Goal: Task Accomplishment & Management: Use online tool/utility

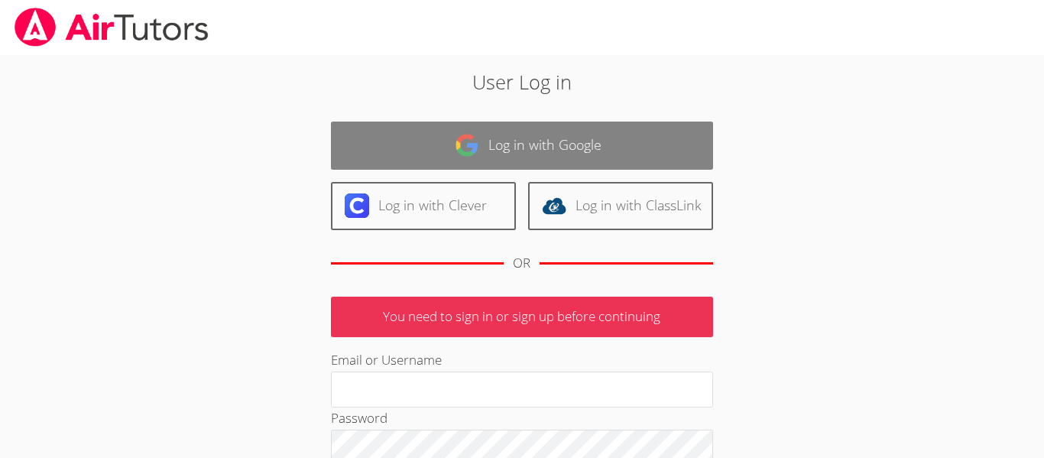
click at [537, 157] on link "Log in with Google" at bounding box center [522, 145] width 382 height 48
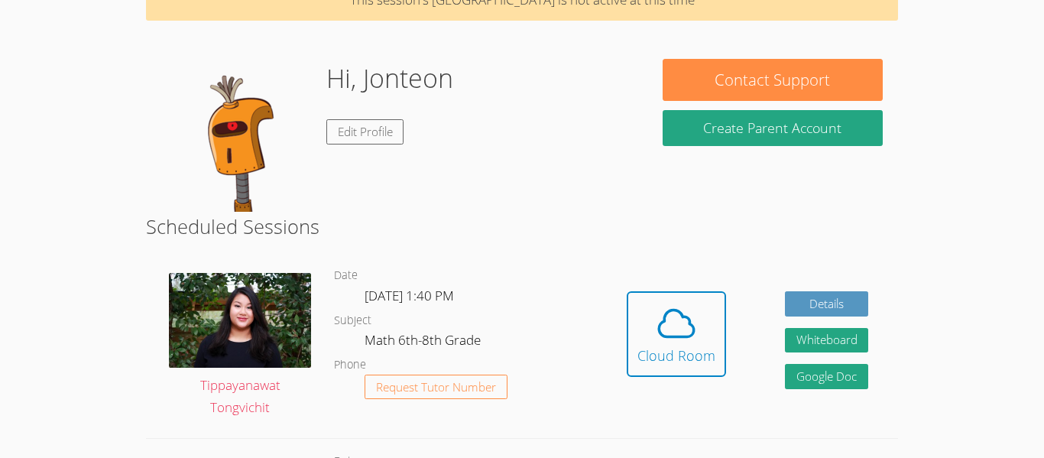
scroll to position [89, 0]
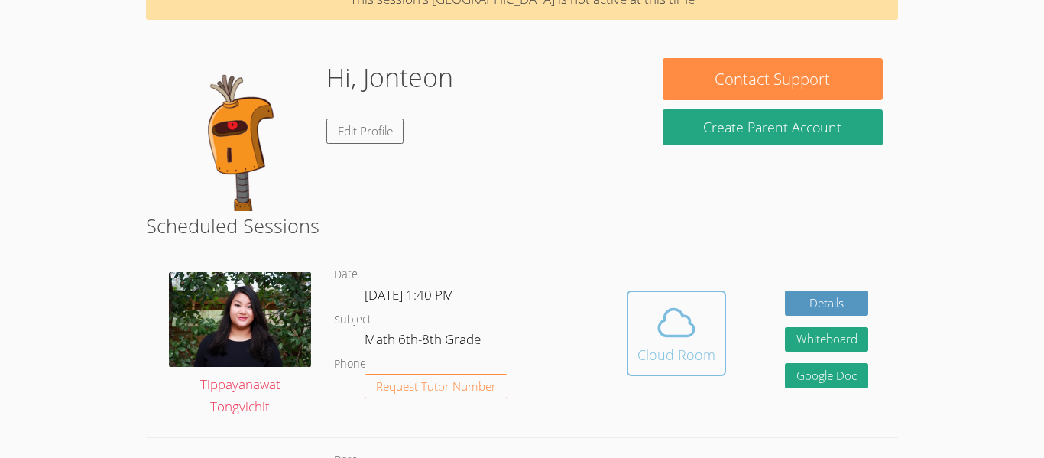
click at [693, 323] on icon at bounding box center [676, 322] width 43 height 43
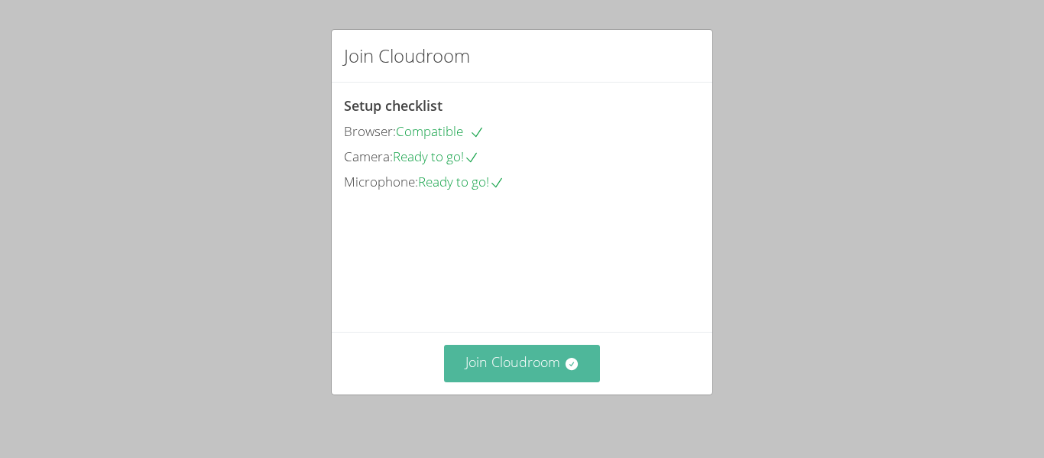
click at [533, 361] on button "Join Cloudroom" at bounding box center [522, 363] width 157 height 37
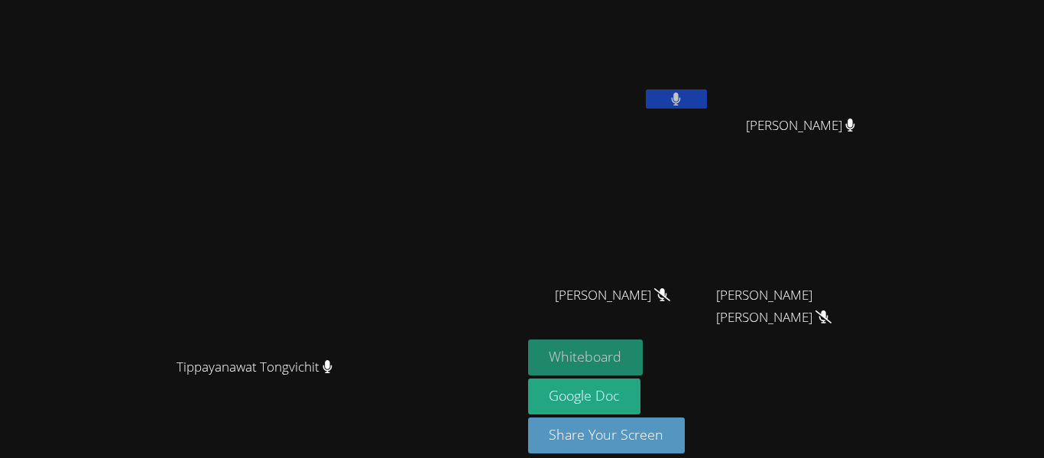
click at [643, 344] on button "Whiteboard" at bounding box center [585, 357] width 115 height 36
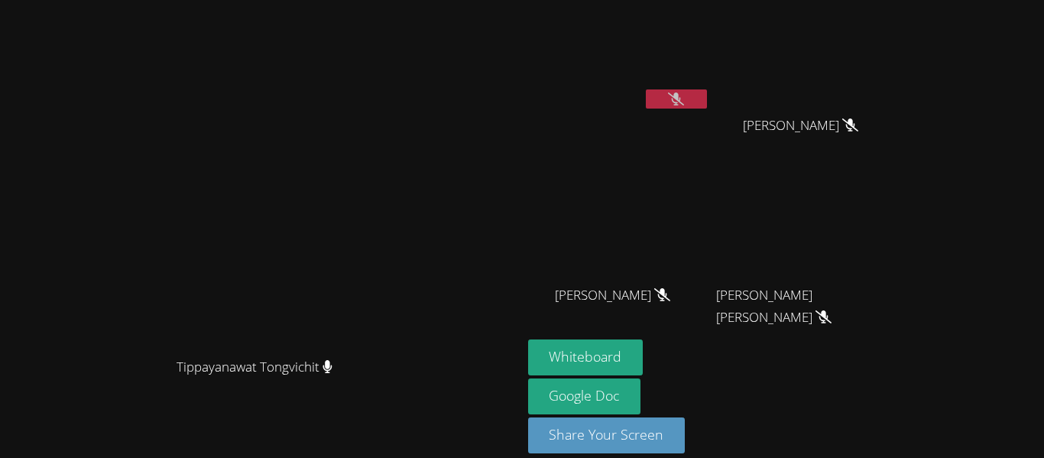
click at [707, 96] on button at bounding box center [676, 98] width 61 height 19
click at [707, 101] on button at bounding box center [676, 98] width 61 height 19
click at [681, 96] on icon at bounding box center [676, 98] width 10 height 13
click at [707, 92] on button at bounding box center [676, 98] width 61 height 19
click at [707, 93] on button at bounding box center [676, 98] width 61 height 19
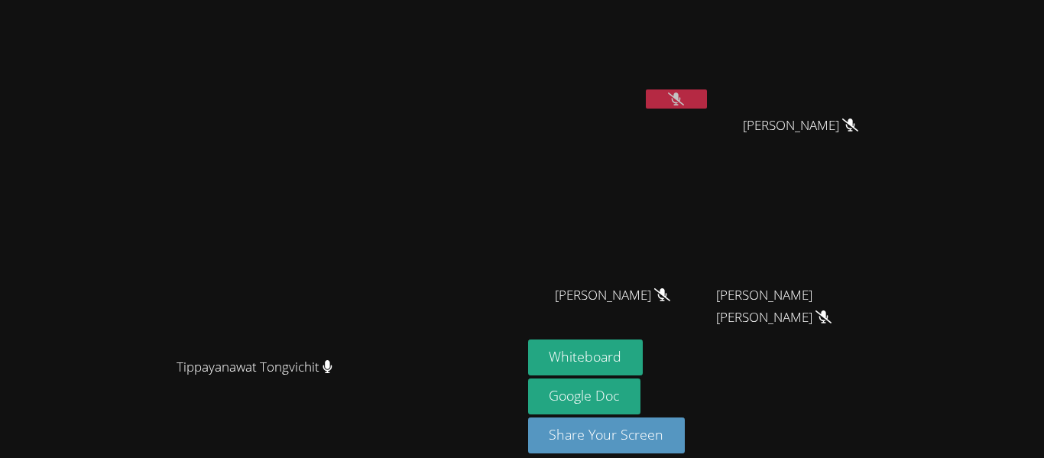
click at [707, 102] on button at bounding box center [676, 98] width 61 height 19
click at [646, 89] on button at bounding box center [676, 98] width 61 height 19
click at [707, 107] on button at bounding box center [676, 98] width 61 height 19
